Goal: Information Seeking & Learning: Learn about a topic

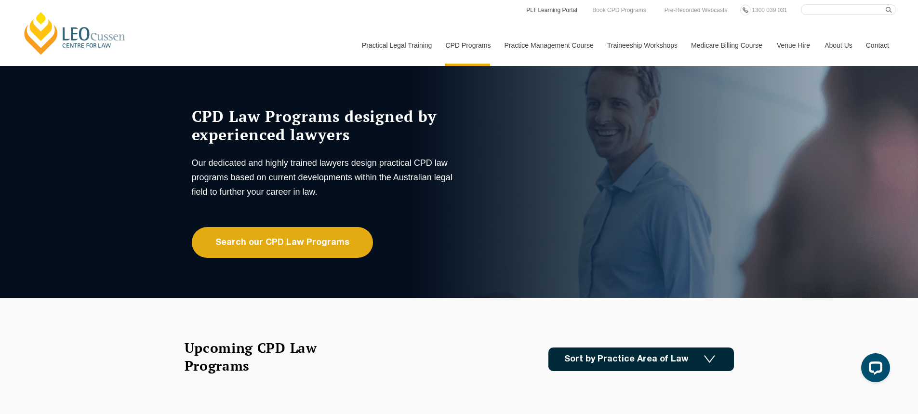
click at [556, 12] on link "PLT Learning Portal" at bounding box center [551, 10] width 53 height 11
click at [609, 11] on link "Book CPD Programs" at bounding box center [618, 10] width 55 height 11
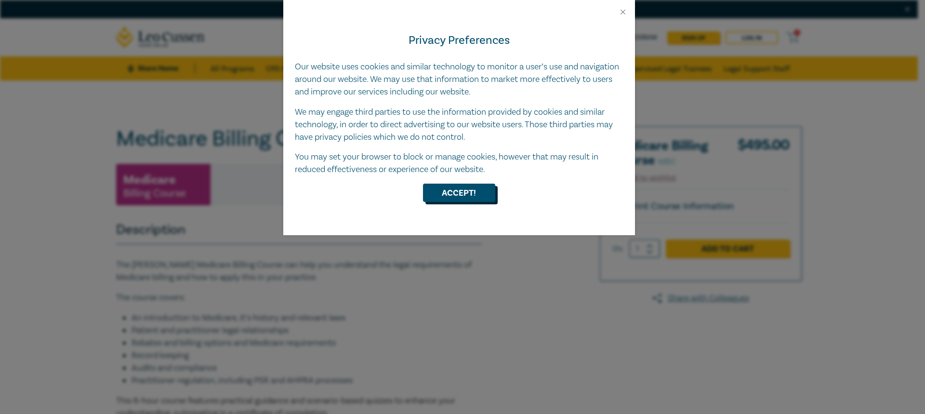
click at [469, 195] on button "Accept!" at bounding box center [459, 193] width 72 height 18
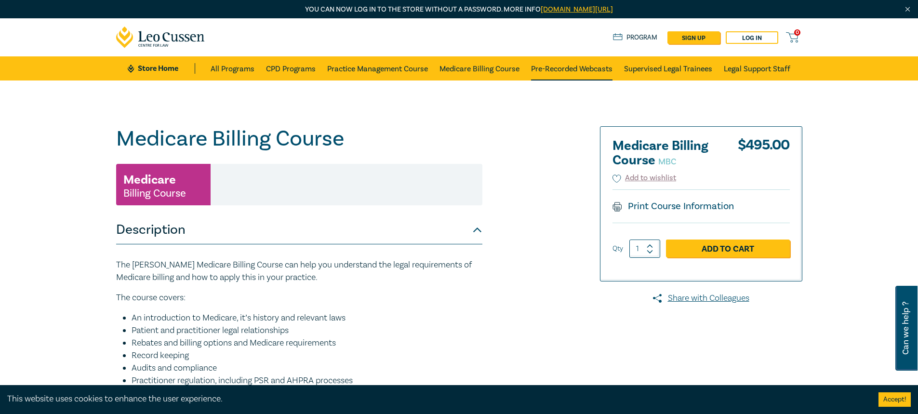
click at [591, 65] on link "Pre-Recorded Webcasts" at bounding box center [571, 68] width 81 height 24
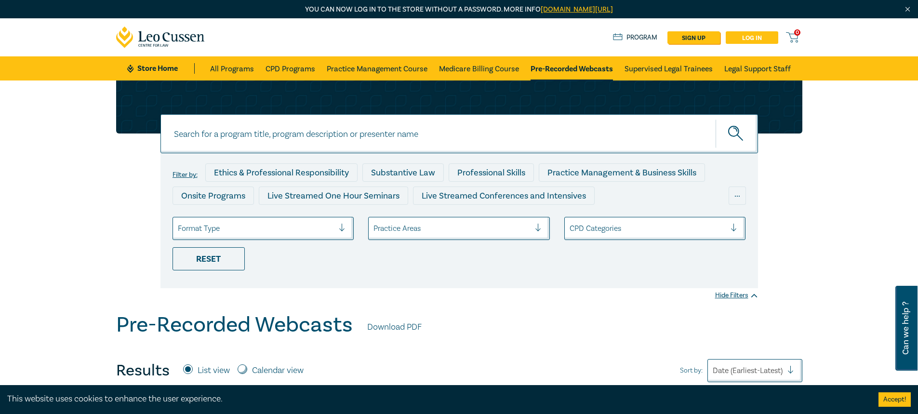
click at [755, 40] on link "Log in" at bounding box center [752, 37] width 53 height 13
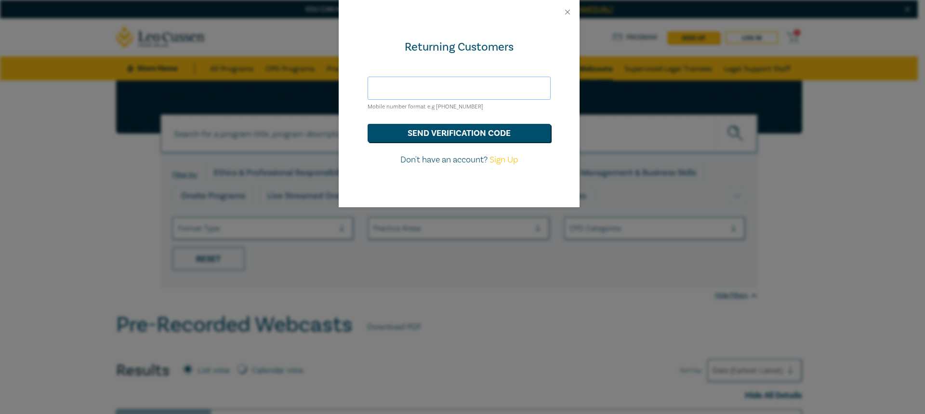
click at [442, 94] on input "text" at bounding box center [459, 88] width 183 height 23
type input "AGR.LLB22@GMAIL.COM"
click at [435, 128] on button "send verification code" at bounding box center [459, 133] width 183 height 18
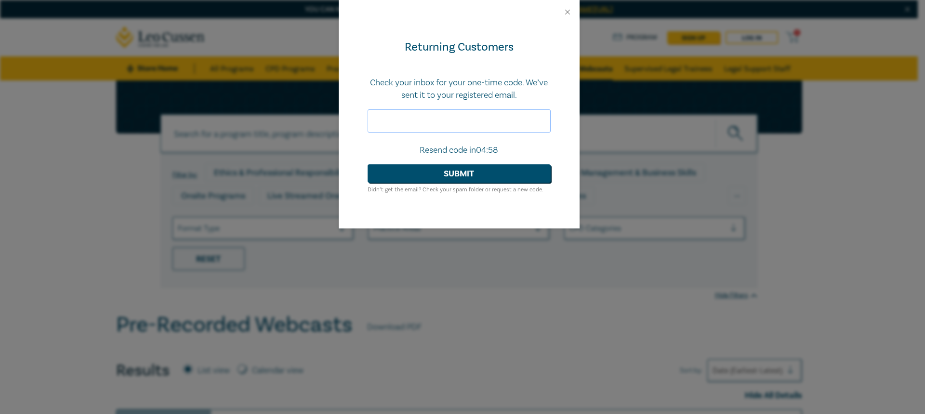
click at [436, 122] on input "text" at bounding box center [459, 120] width 183 height 23
type input "162008"
click at [437, 174] on button "Submit" at bounding box center [459, 173] width 183 height 18
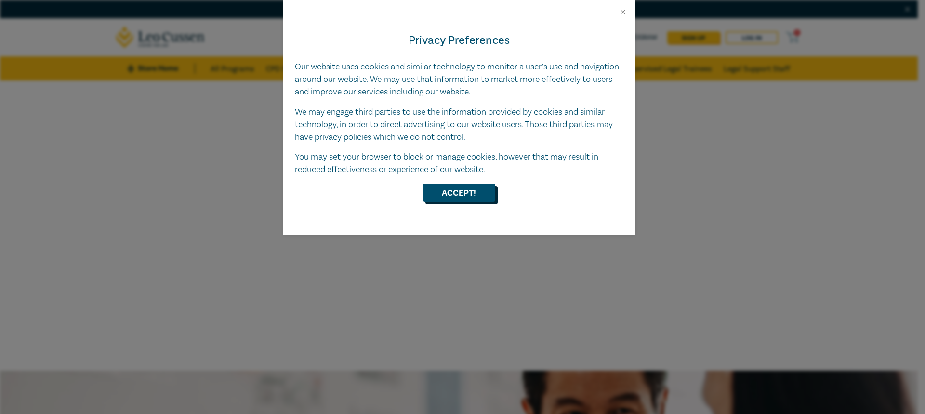
click at [467, 199] on button "Accept!" at bounding box center [459, 193] width 72 height 18
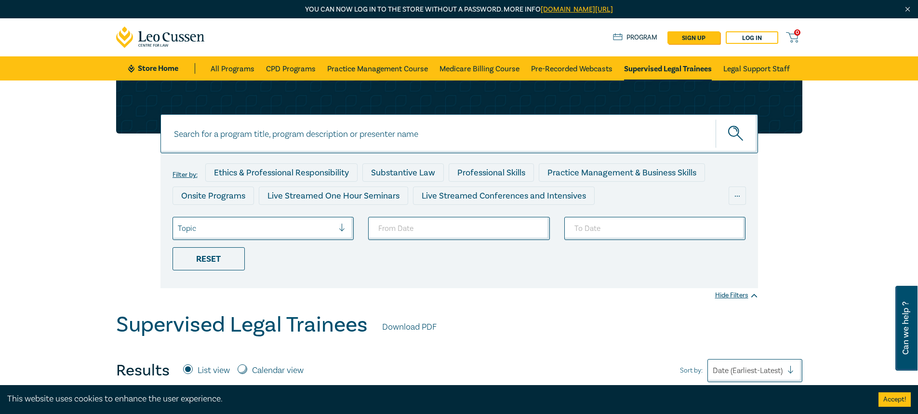
click at [273, 140] on input at bounding box center [460, 133] width 598 height 39
paste input "Requests for Further and Better Particulars - Responding & Drafting Tips"
type input "Requests for Further and Better Particulars - Responding & Drafting Tips"
click at [728, 133] on button "submit" at bounding box center [737, 133] width 42 height 29
click at [729, 128] on icon "submit" at bounding box center [736, 134] width 17 height 17
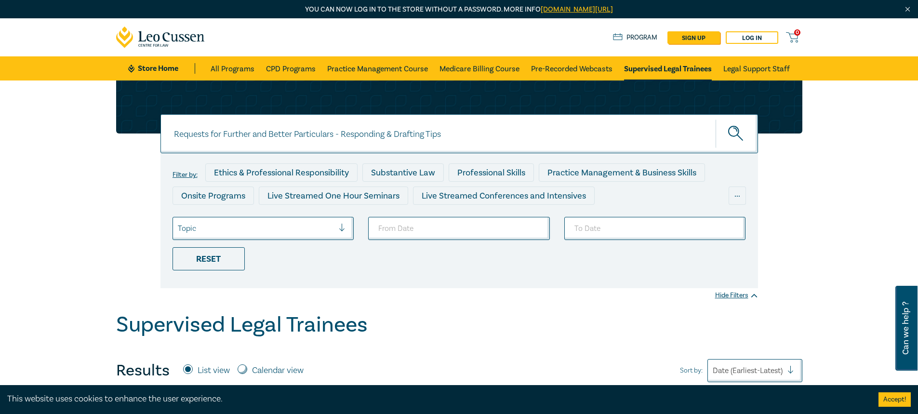
click at [739, 130] on icon "submit" at bounding box center [736, 134] width 17 height 17
click at [236, 72] on link "All Programs" at bounding box center [233, 68] width 44 height 24
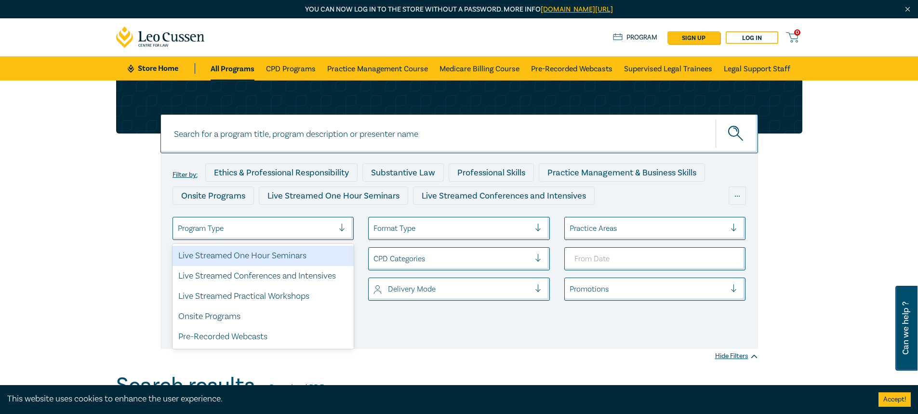
click at [339, 228] on div "Program Type" at bounding box center [256, 228] width 166 height 16
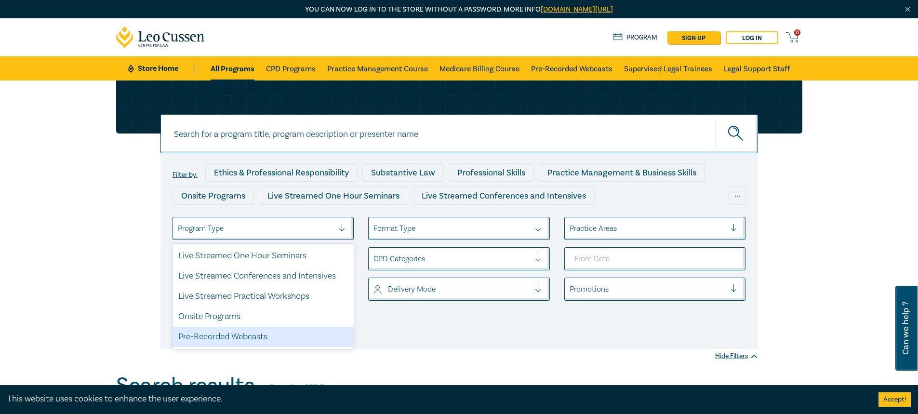
click at [247, 337] on div "Pre-Recorded Webcasts" at bounding box center [264, 337] width 182 height 20
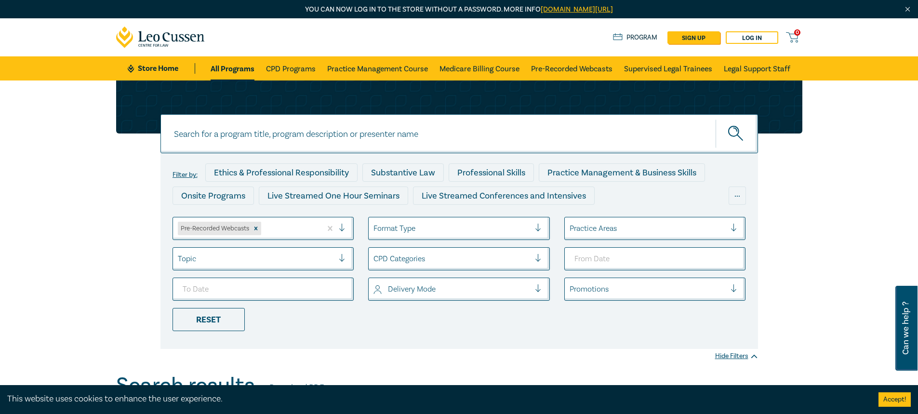
click at [303, 260] on div at bounding box center [256, 259] width 157 height 13
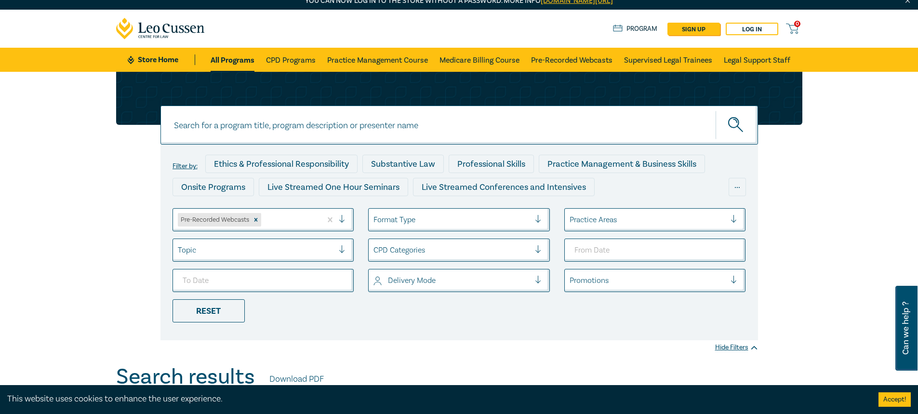
click at [398, 334] on div "Filter by: Ethics & Professional Responsibility Substantive Law Professional Sk…" at bounding box center [460, 243] width 598 height 196
click at [509, 217] on div at bounding box center [452, 220] width 157 height 13
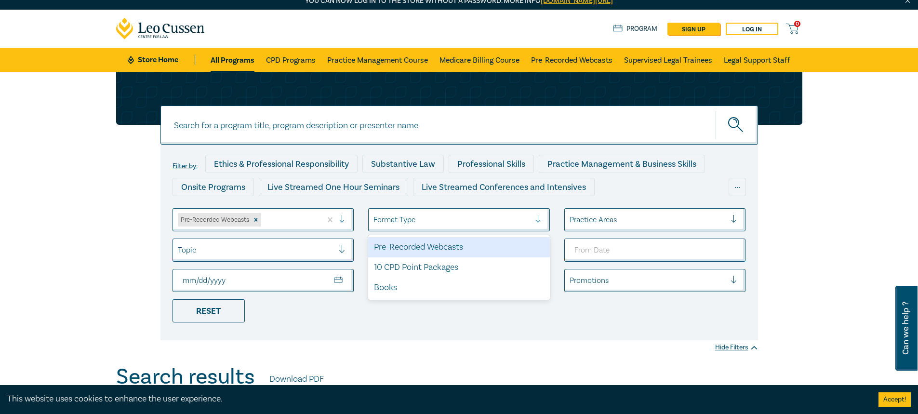
click at [430, 245] on div "Pre-Recorded Webcasts" at bounding box center [459, 247] width 182 height 20
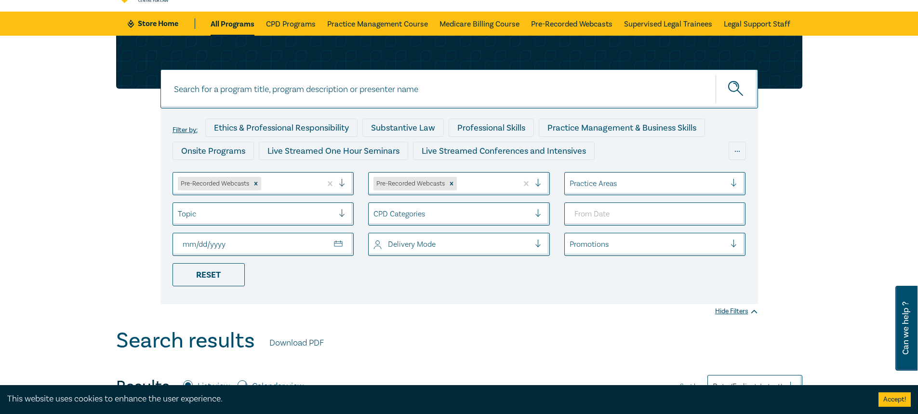
scroll to position [105, 0]
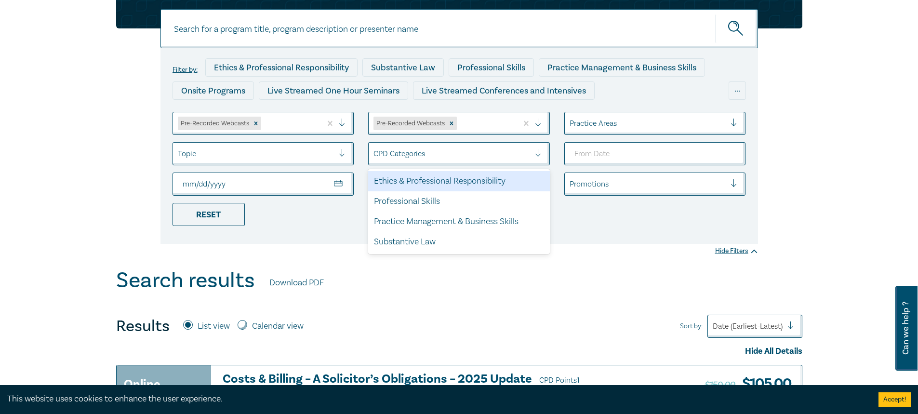
click at [502, 152] on div at bounding box center [452, 153] width 157 height 13
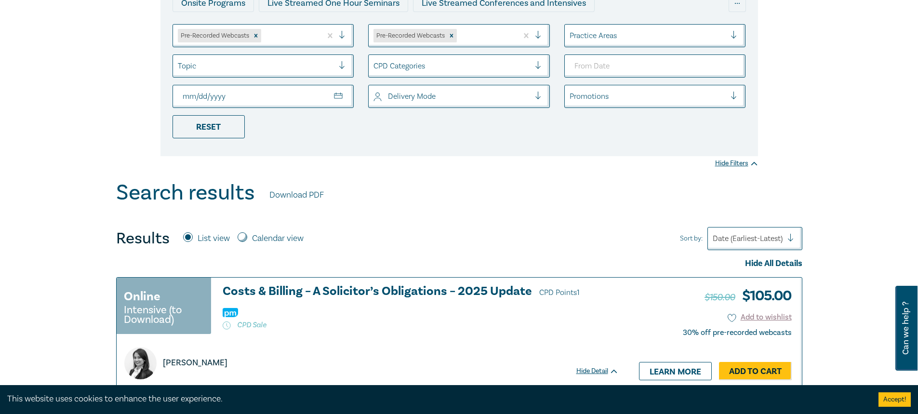
scroll to position [346, 0]
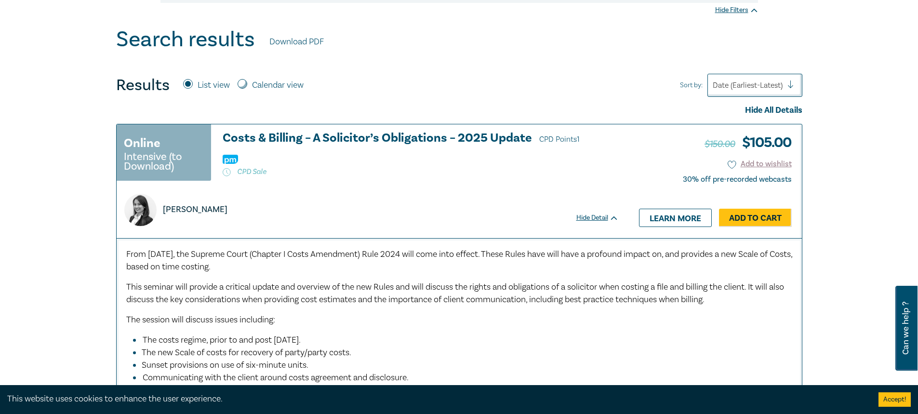
drag, startPoint x: 380, startPoint y: 67, endPoint x: 362, endPoint y: 54, distance: 21.4
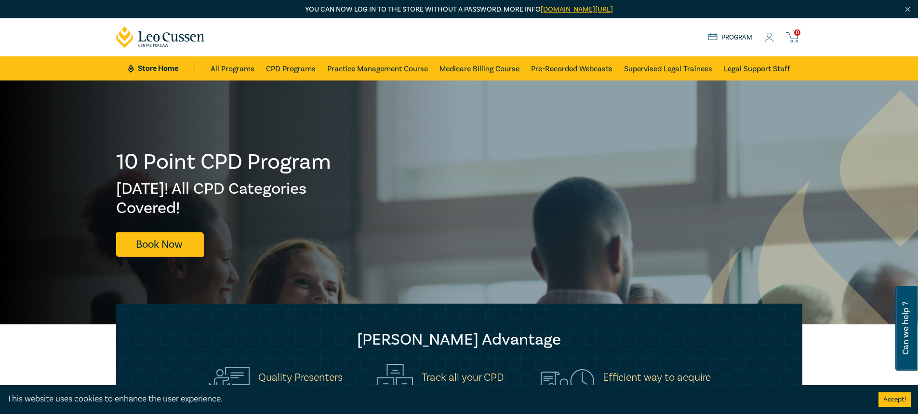
click at [748, 36] on link "Program" at bounding box center [730, 37] width 45 height 11
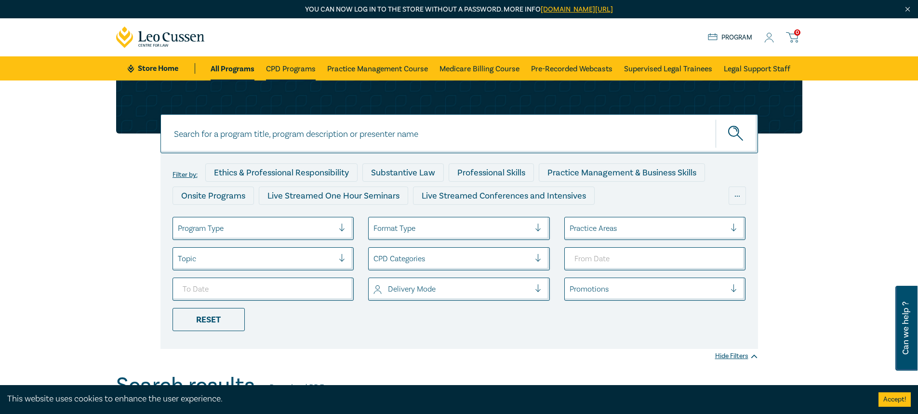
click at [281, 66] on link "CPD Programs" at bounding box center [291, 68] width 50 height 24
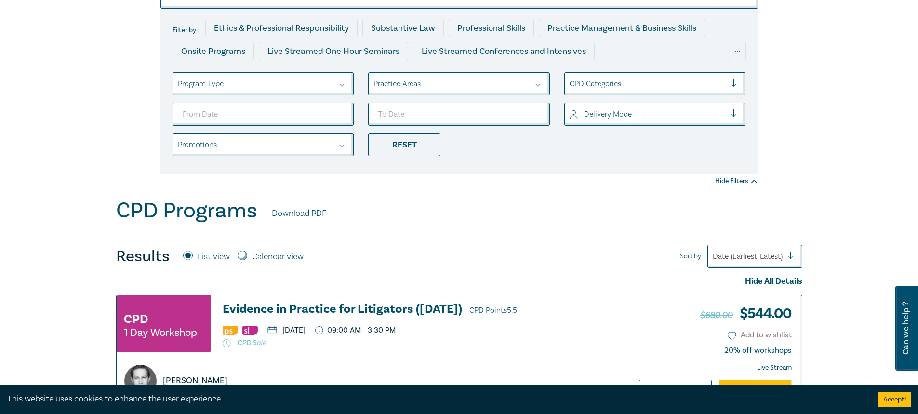
scroll to position [289, 0]
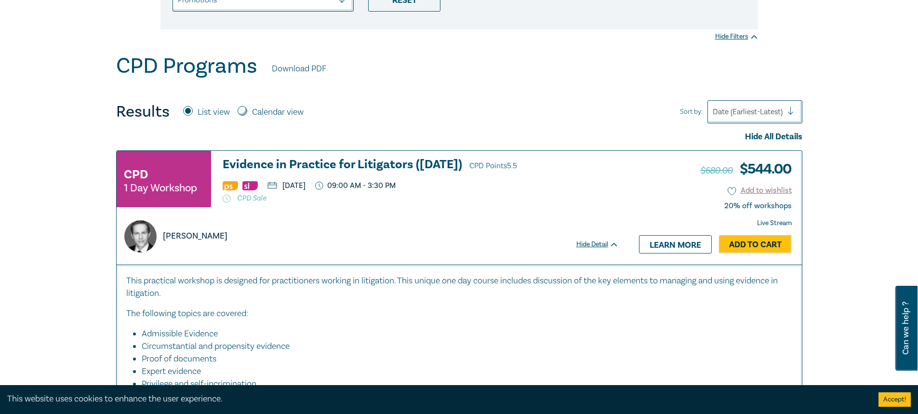
click at [297, 69] on link "Download PDF" at bounding box center [299, 69] width 54 height 13
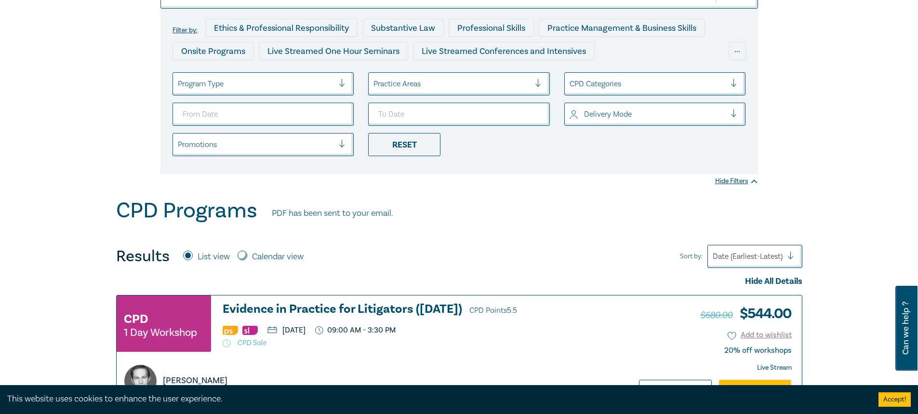
scroll to position [0, 0]
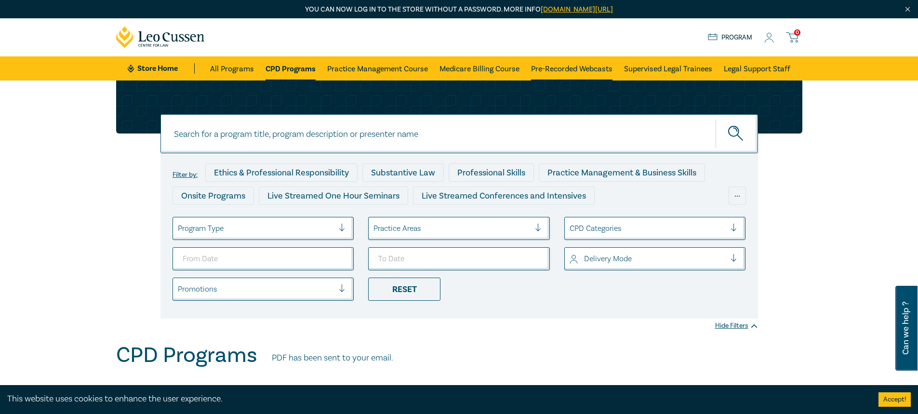
click at [588, 67] on link "Pre-Recorded Webcasts" at bounding box center [571, 68] width 81 height 24
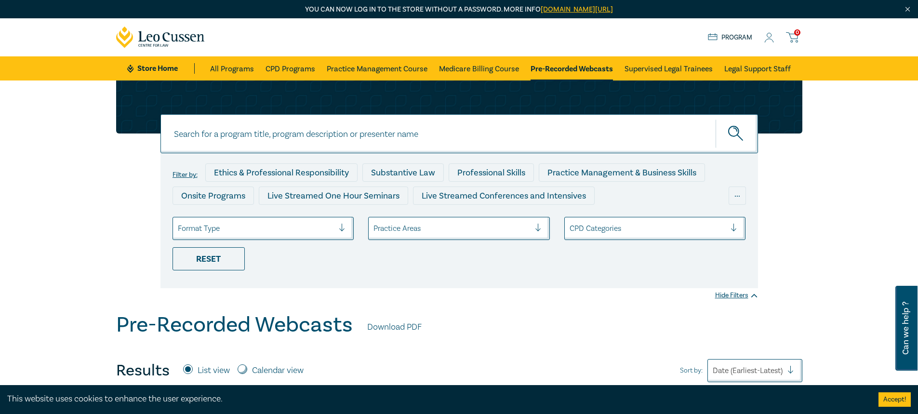
click at [296, 134] on input at bounding box center [460, 133] width 598 height 39
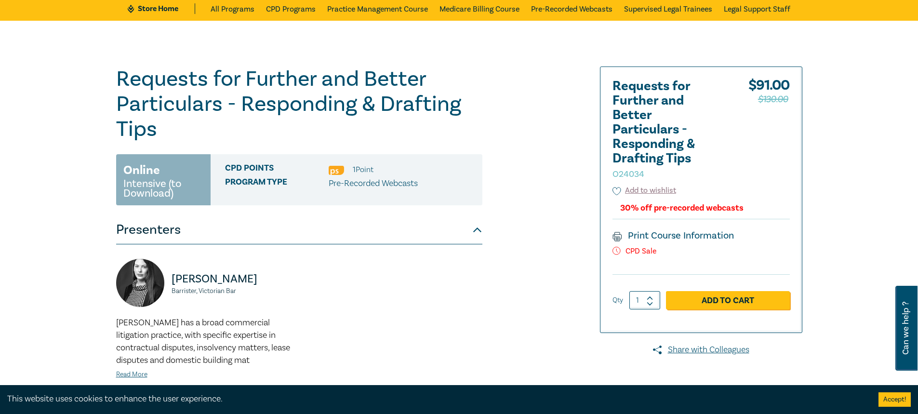
scroll to position [193, 0]
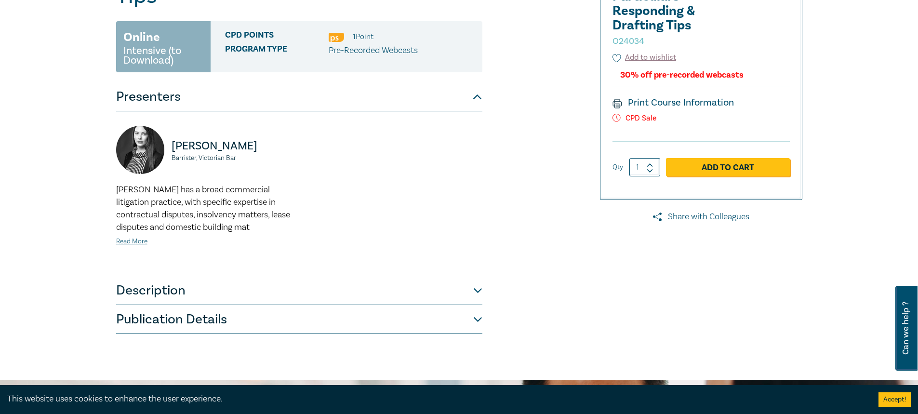
click at [465, 292] on button "Description" at bounding box center [299, 290] width 366 height 29
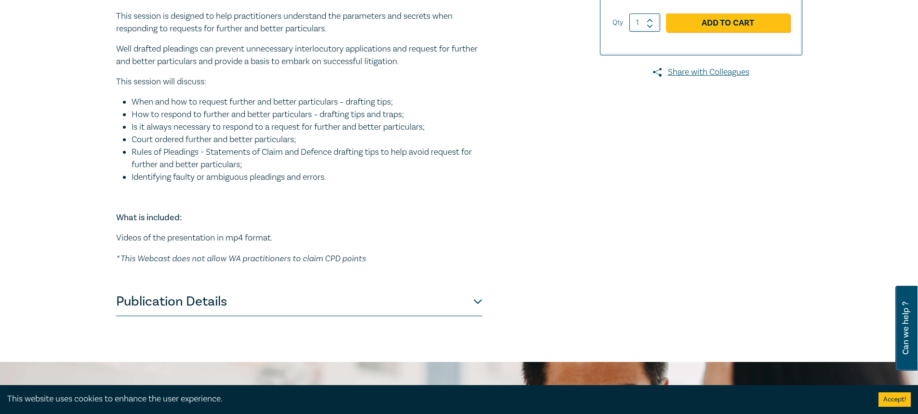
scroll to position [96, 0]
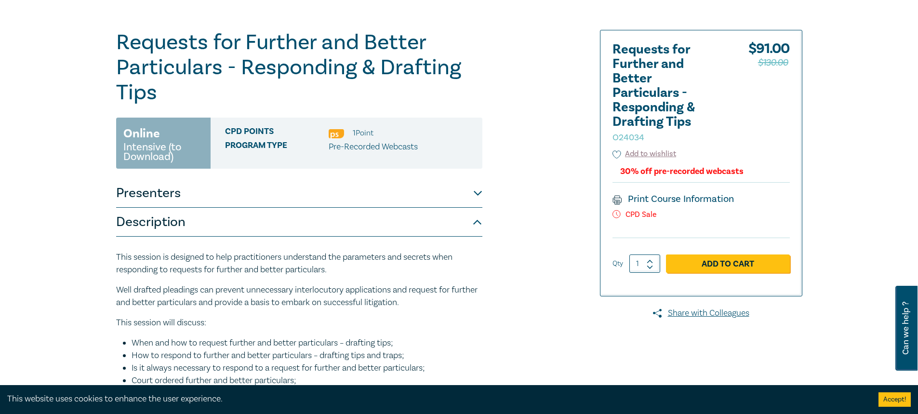
click at [159, 142] on small "Intensive (to Download)" at bounding box center [163, 151] width 80 height 19
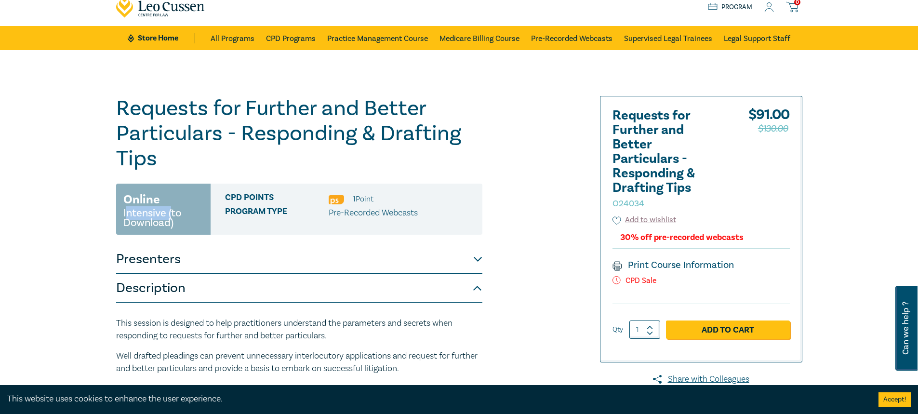
scroll to position [0, 0]
